Goal: Information Seeking & Learning: Learn about a topic

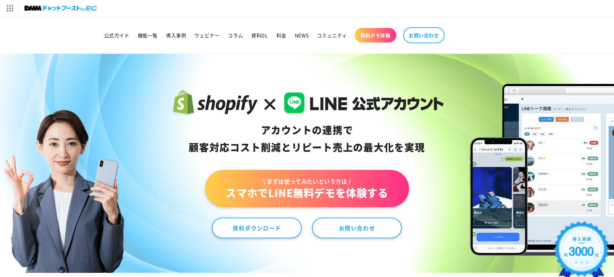
click at [428, 47] on header "公式ガイド 機能一覧 導入事例 ウェビナー コラム 資料DL 料金 NEWS コミュニティ 無料デモ体験" at bounding box center [307, 35] width 463 height 37
click at [510, 30] on nav "公式ガイド 機能一覧 導入事例 ウェビナー コラム 資料DL 料金 NEWS コミュニティ 無料デモ体験 お問い合わせ" at bounding box center [307, 35] width 414 height 23
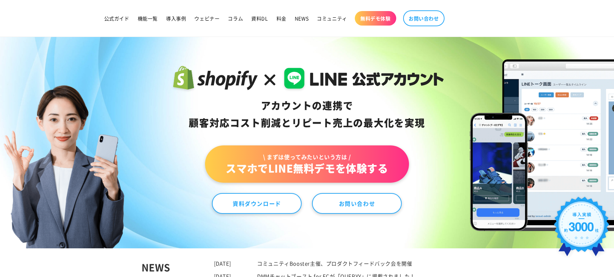
click at [305, 162] on link "\ まずは使ってみたいという方は / スマホでLINE無料デモを体験する" at bounding box center [307, 163] width 204 height 37
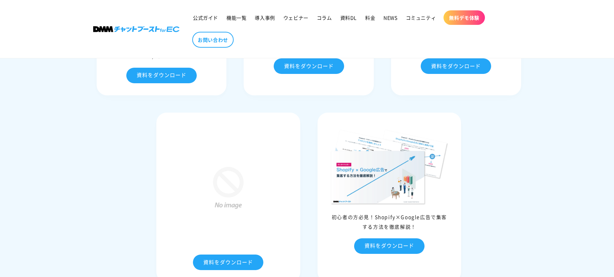
scroll to position [2902, 0]
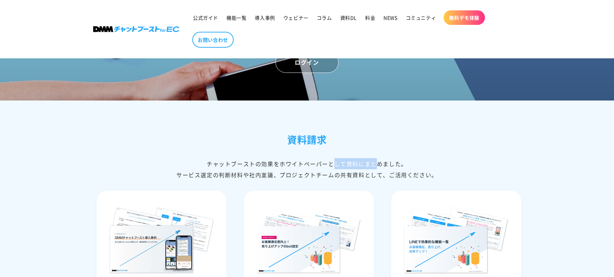
drag, startPoint x: 322, startPoint y: 178, endPoint x: 334, endPoint y: 181, distance: 12.1
click at [334, 180] on div "チャットブーストの効果をホワイトペーパーとして資料にまとめました。 サービス選定の判断材料や社内稟議、プロジェクトチームの共有資料として、ご活用ください。" at bounding box center [307, 169] width 428 height 22
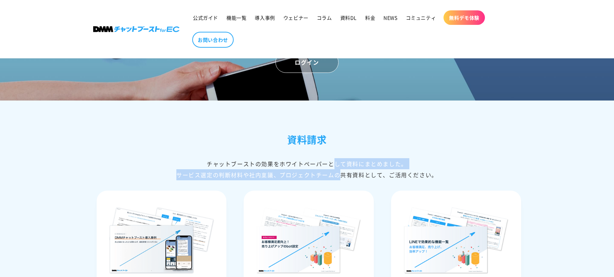
click at [334, 180] on div "チャットブーストの効果をホワイトペーパーとして資料にまとめました。 サービス選定の判断材料や社内稟議、プロジェクトチームの共有資料として、ご活用ください。" at bounding box center [307, 169] width 428 height 22
drag, startPoint x: 318, startPoint y: 176, endPoint x: 360, endPoint y: 184, distance: 42.1
click at [357, 180] on div "チャットブーストの効果をホワイトペーパーとして資料にまとめました。 サービス選定の判断材料や社内稟議、プロジェクトチームの共有資料として、ご活用ください。" at bounding box center [307, 169] width 428 height 22
click at [360, 180] on div "チャットブーストの効果をホワイトペーパーとして資料にまとめました。 サービス選定の判断材料や社内稟議、プロジェクトチームの共有資料として、ご活用ください。" at bounding box center [307, 169] width 428 height 22
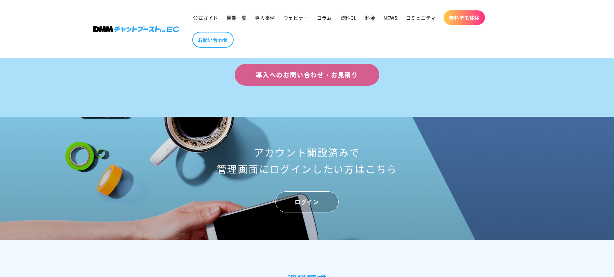
scroll to position [2625, 0]
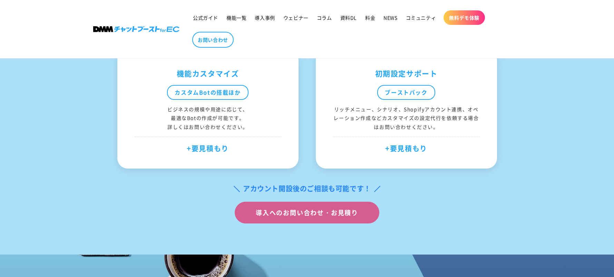
click at [110, 30] on img at bounding box center [136, 29] width 86 height 6
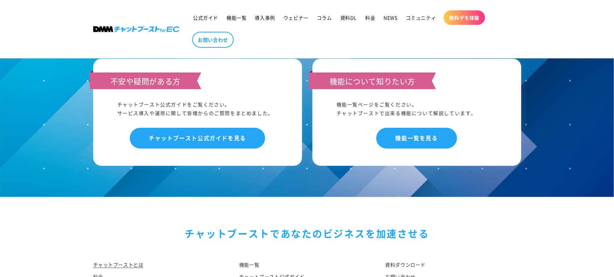
scroll to position [3627, 0]
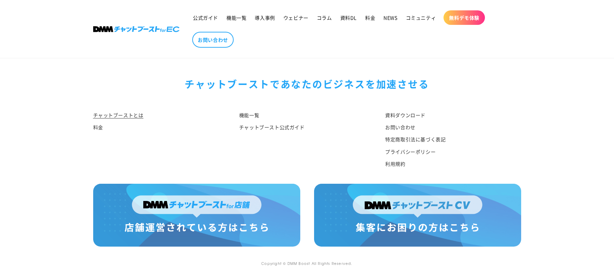
click at [252, 218] on img at bounding box center [196, 215] width 207 height 63
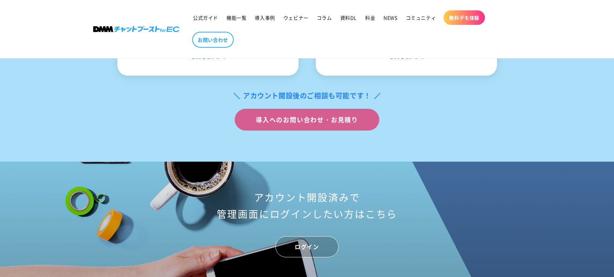
scroll to position [2725, 0]
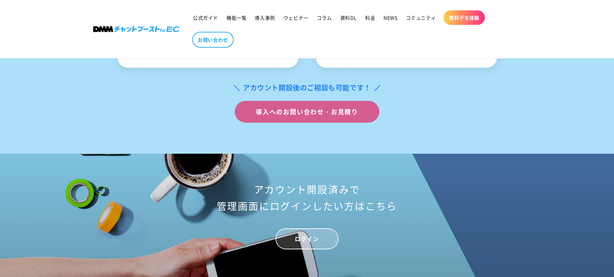
click at [298, 249] on link "ログイン" at bounding box center [306, 238] width 63 height 21
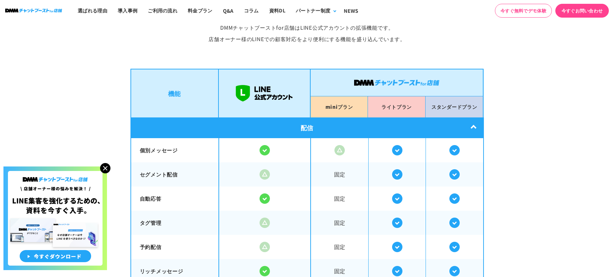
scroll to position [1159, 0]
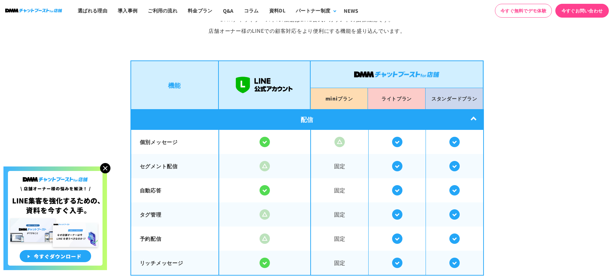
click at [106, 167] on img at bounding box center [105, 168] width 10 height 10
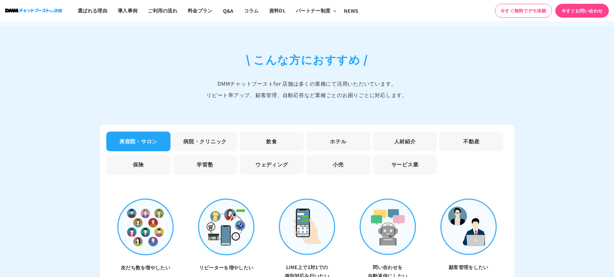
scroll to position [2420, 0]
